Goal: Find specific page/section: Find specific page/section

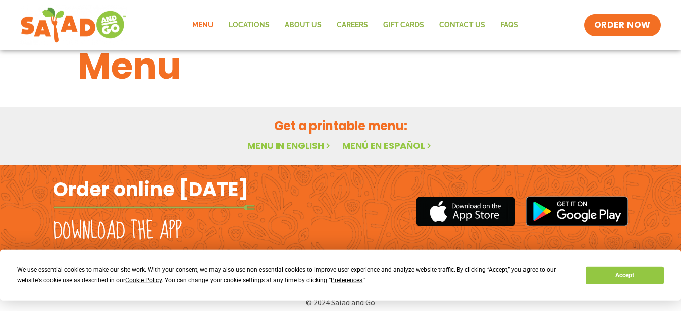
scroll to position [39, 0]
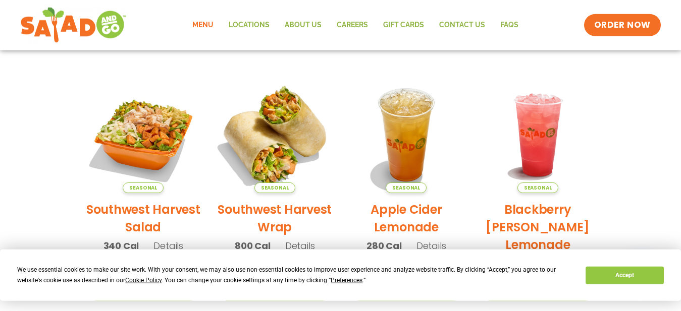
scroll to position [194, 0]
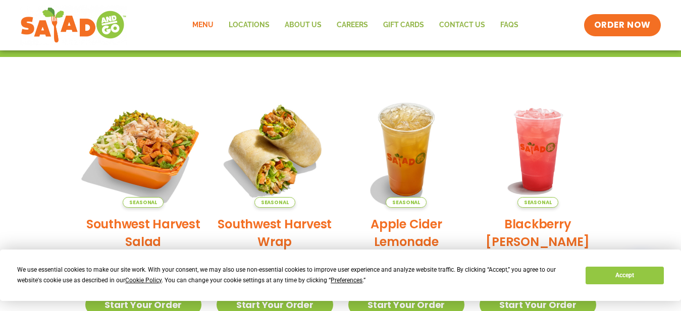
click at [127, 152] on img at bounding box center [143, 149] width 137 height 137
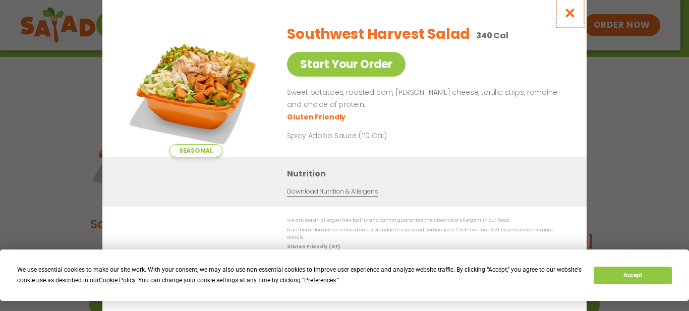
click at [567, 13] on icon "Close modal" at bounding box center [570, 13] width 13 height 11
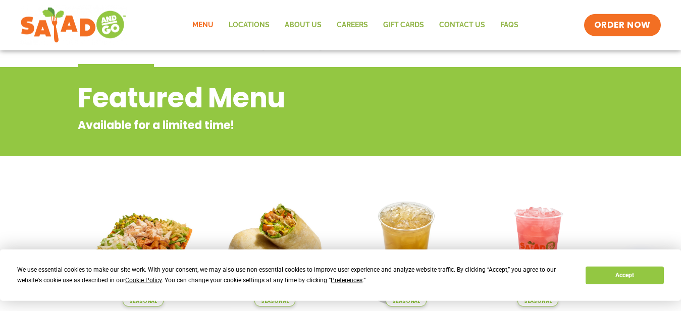
scroll to position [0, 0]
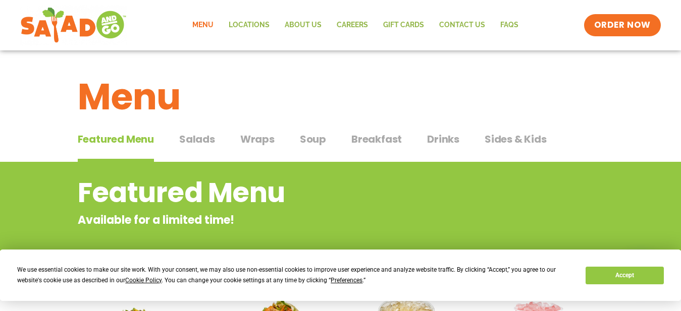
click at [198, 143] on span "Salads" at bounding box center [197, 139] width 36 height 15
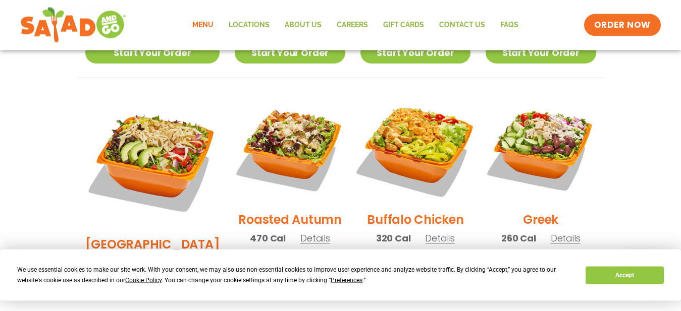
scroll to position [515, 0]
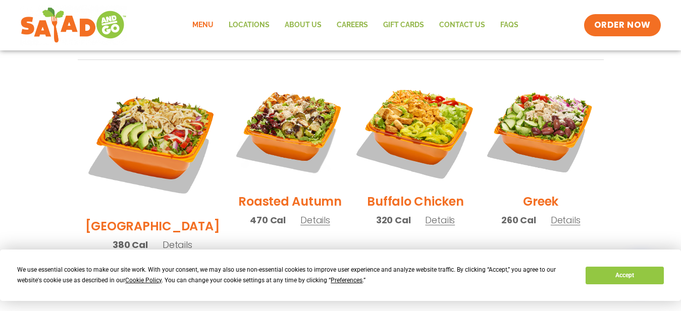
click at [409, 131] on img at bounding box center [415, 130] width 129 height 129
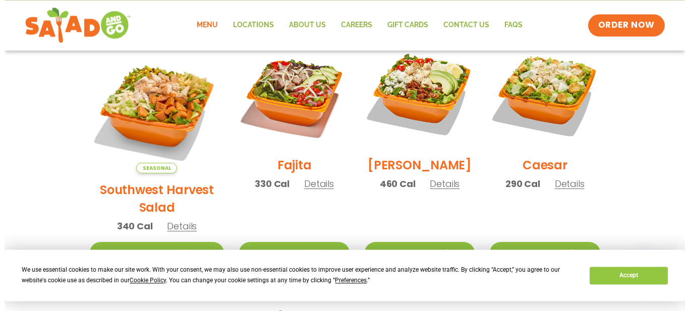
scroll to position [309, 0]
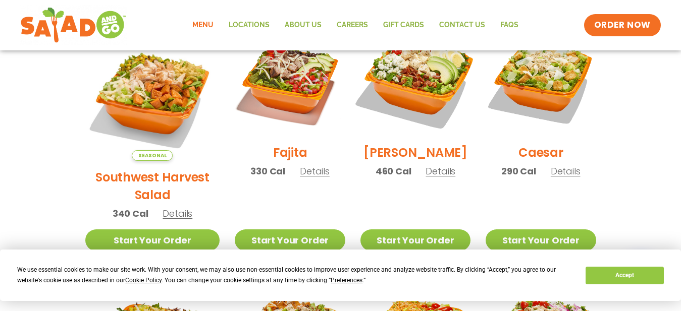
click at [413, 94] on img at bounding box center [415, 81] width 129 height 129
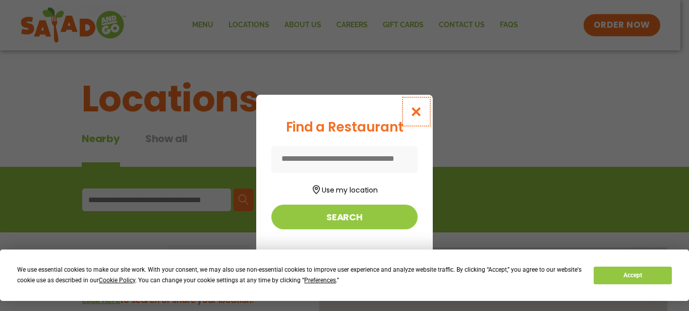
click at [423, 113] on icon "Close modal" at bounding box center [416, 112] width 13 height 11
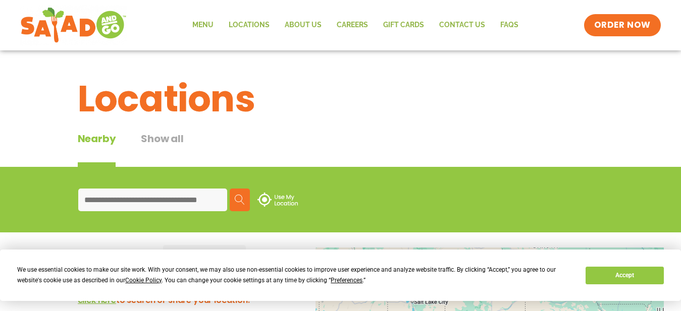
click at [114, 204] on input at bounding box center [152, 200] width 149 height 23
type input "*****"
click at [245, 198] on img at bounding box center [240, 200] width 10 height 10
click at [245, 195] on button "Search" at bounding box center [240, 200] width 20 height 23
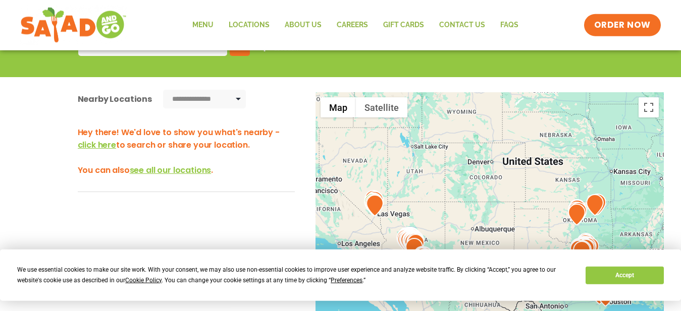
scroll to position [145, 0]
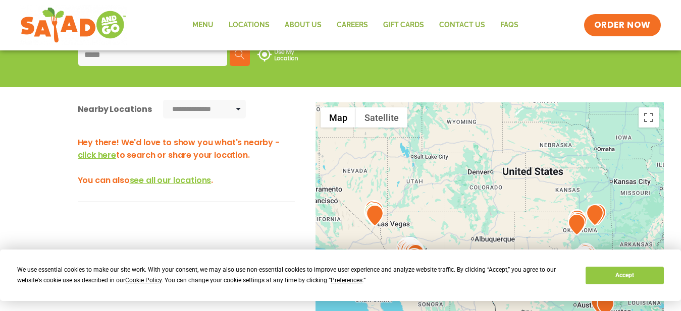
click at [163, 100] on select "**********" at bounding box center [204, 109] width 83 height 19
select select "**"
click option "**********" at bounding box center [0, 0] width 0 height 0
click at [102, 158] on span "click here" at bounding box center [97, 155] width 38 height 12
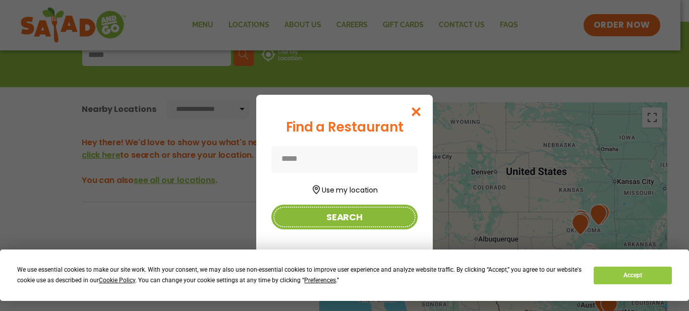
click at [300, 223] on button "Search" at bounding box center [345, 217] width 146 height 25
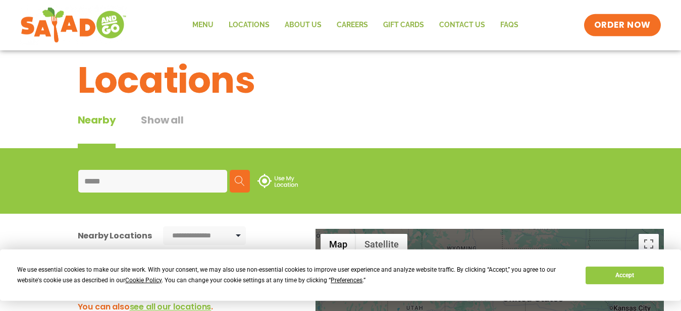
scroll to position [0, 0]
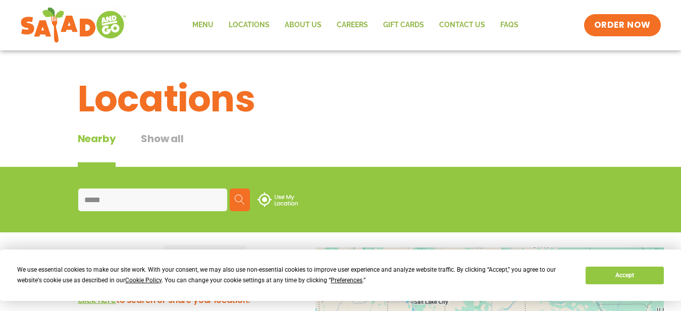
click at [276, 197] on img at bounding box center [277, 200] width 40 height 14
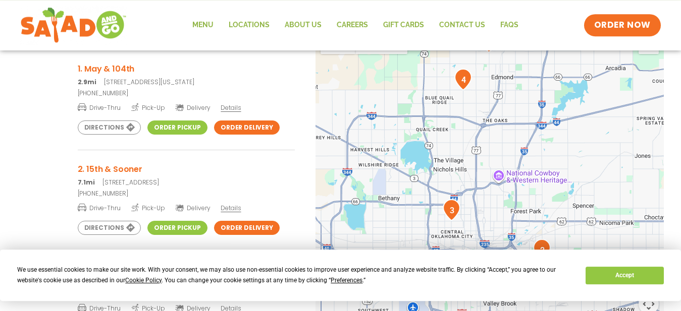
scroll to position [197, 0]
